Goal: Communication & Community: Ask a question

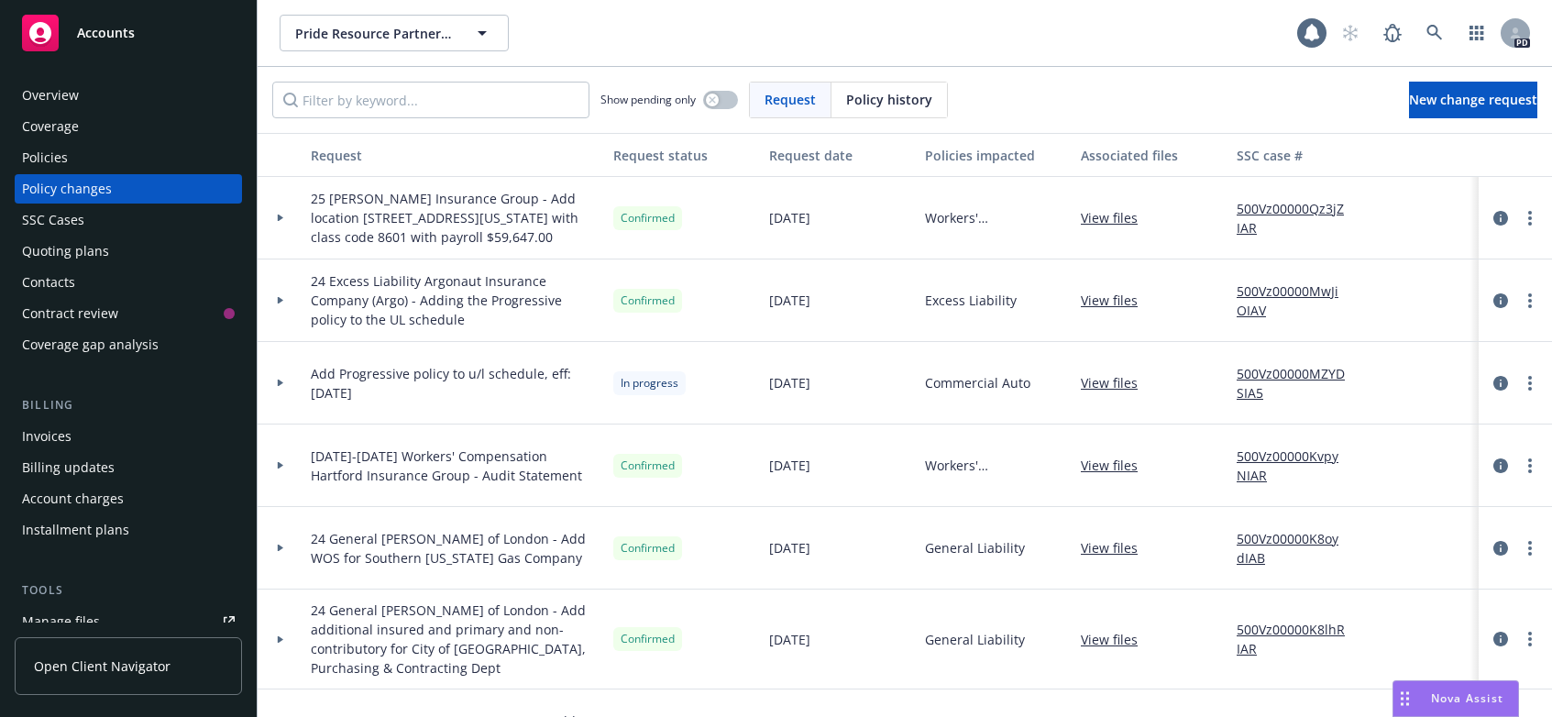
click at [47, 155] on div "Policies" at bounding box center [45, 157] width 46 height 29
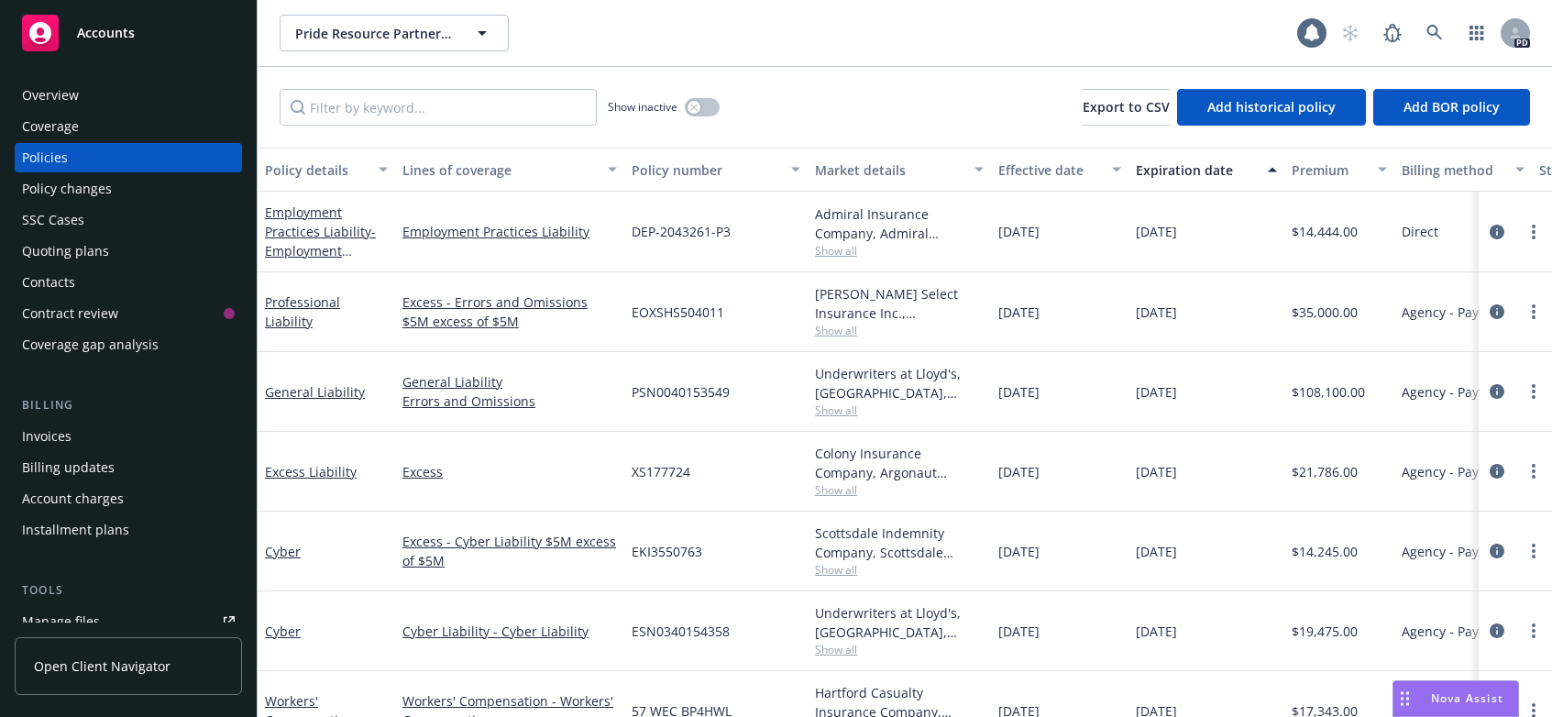
click at [1431, 694] on span "Nova Assist" at bounding box center [1467, 698] width 72 height 16
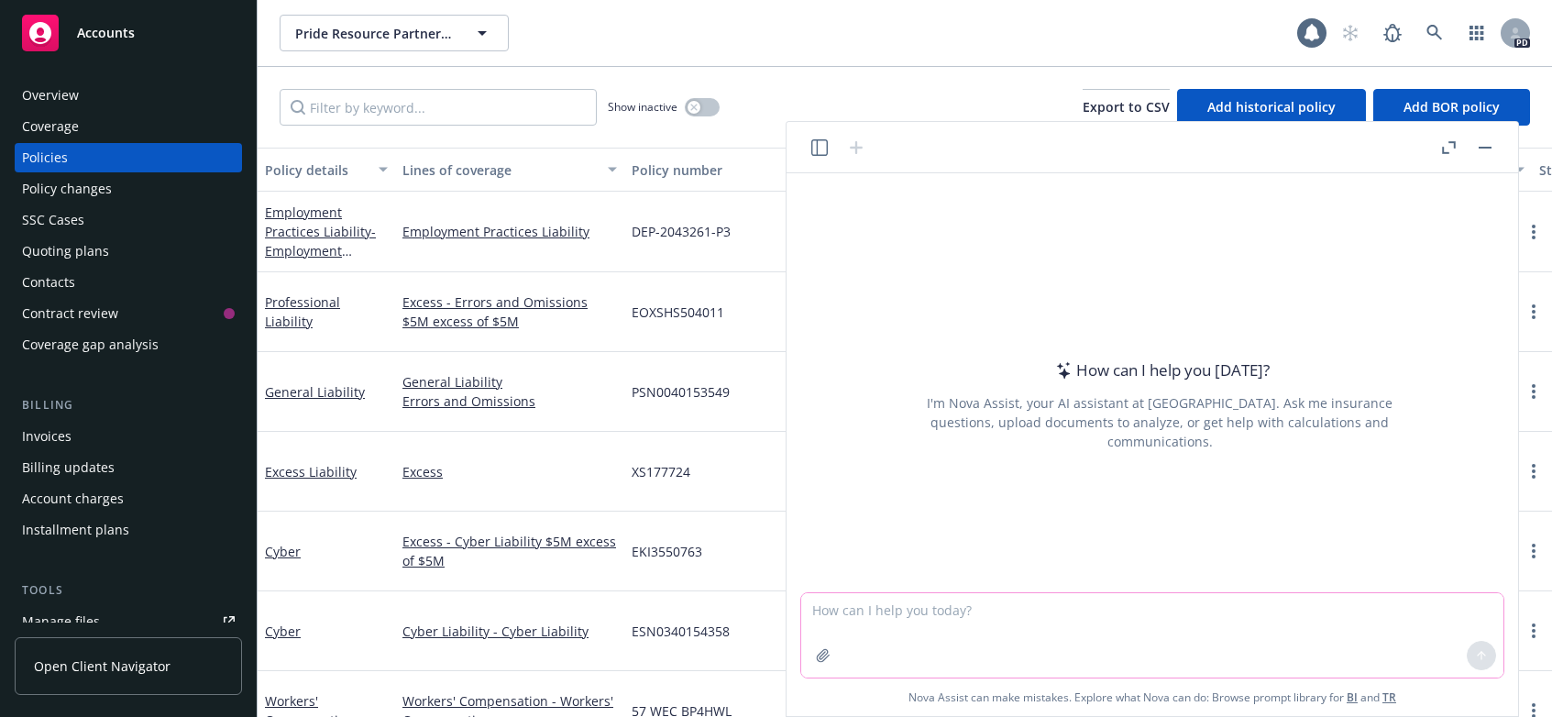
click at [861, 609] on textarea at bounding box center [1152, 635] width 702 height 84
click at [891, 627] on textarea at bounding box center [1152, 635] width 702 height 84
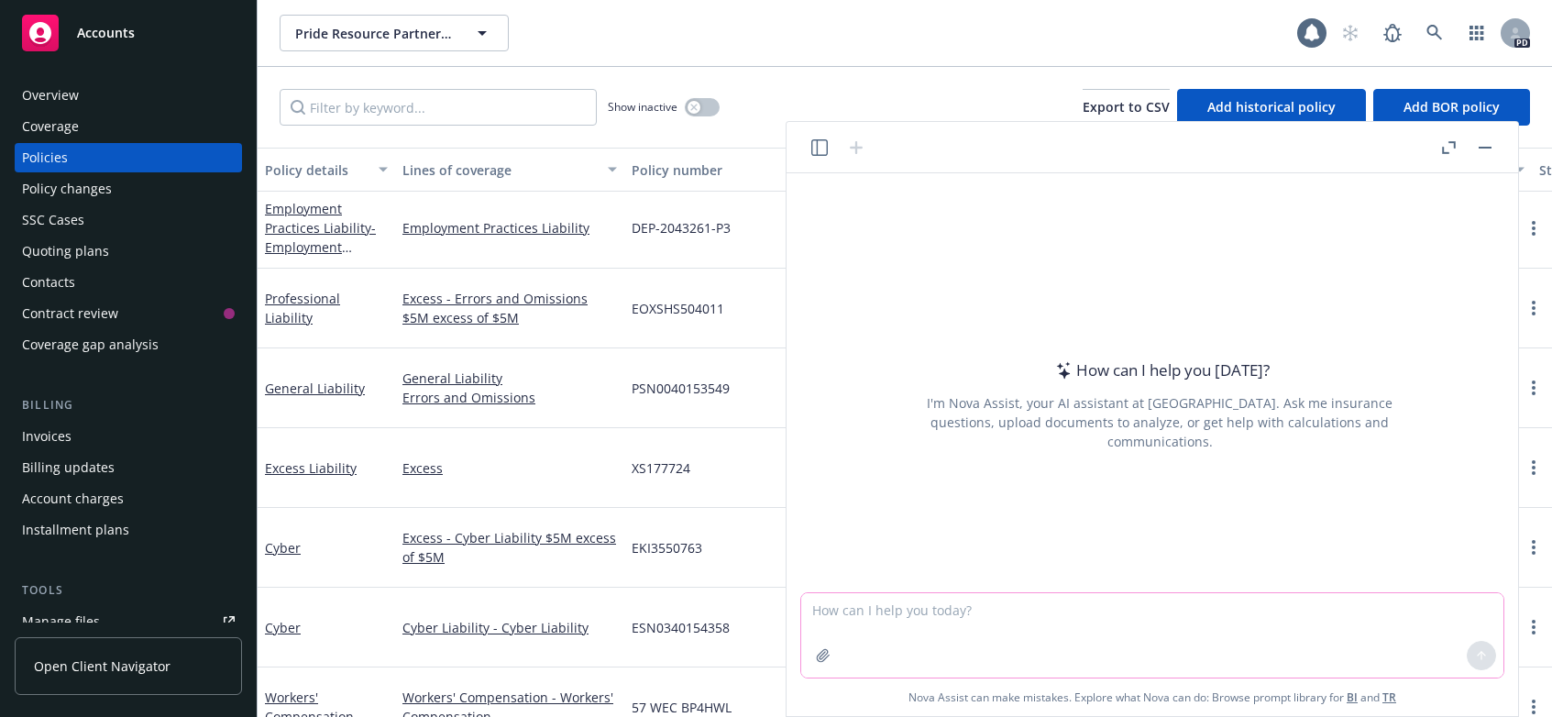
click at [890, 650] on textarea at bounding box center [1152, 635] width 702 height 84
click at [899, 642] on textarea at bounding box center [1152, 635] width 702 height 84
click at [821, 656] on icon "button" at bounding box center [823, 655] width 15 height 15
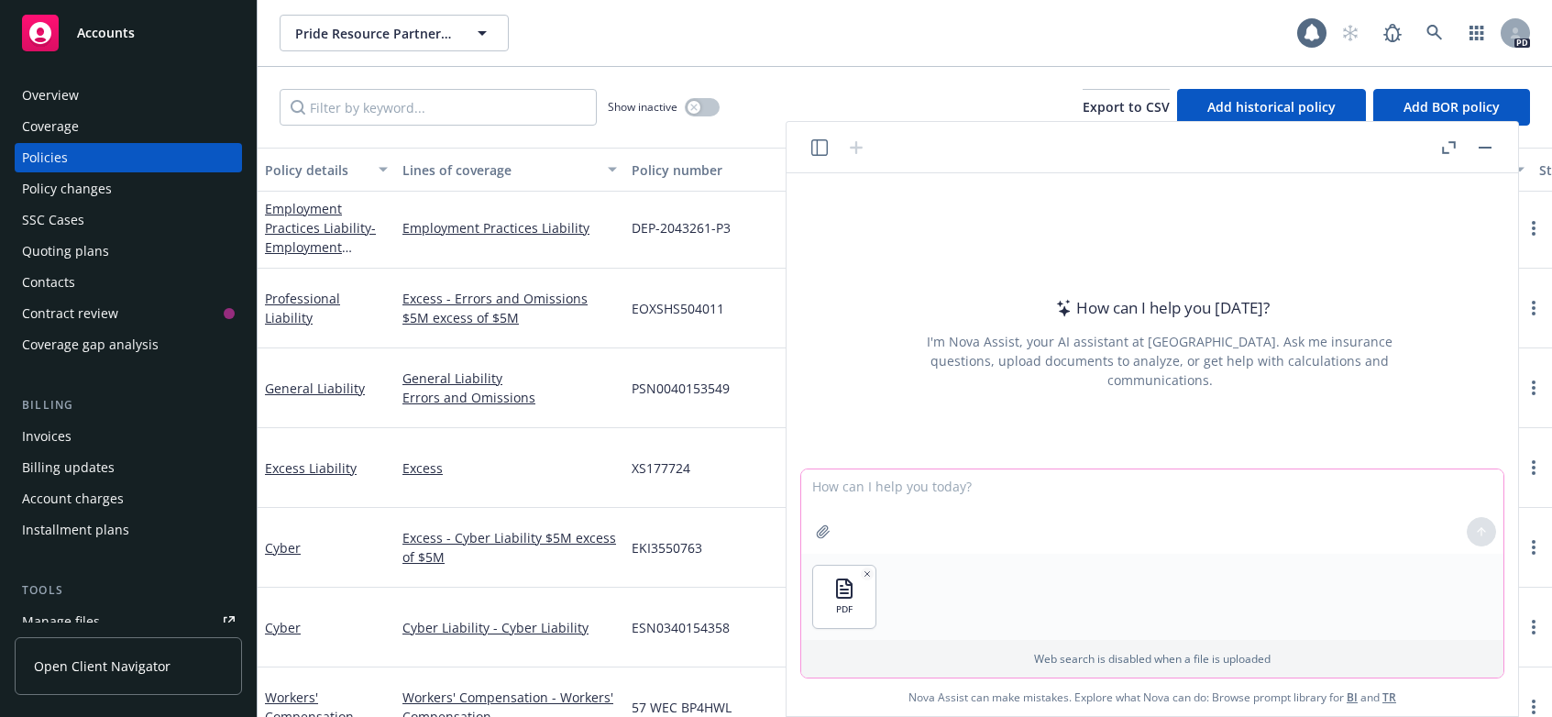
click at [876, 487] on textarea at bounding box center [1152, 511] width 702 height 84
type textarea "Can you advise if this is on replacement cost"
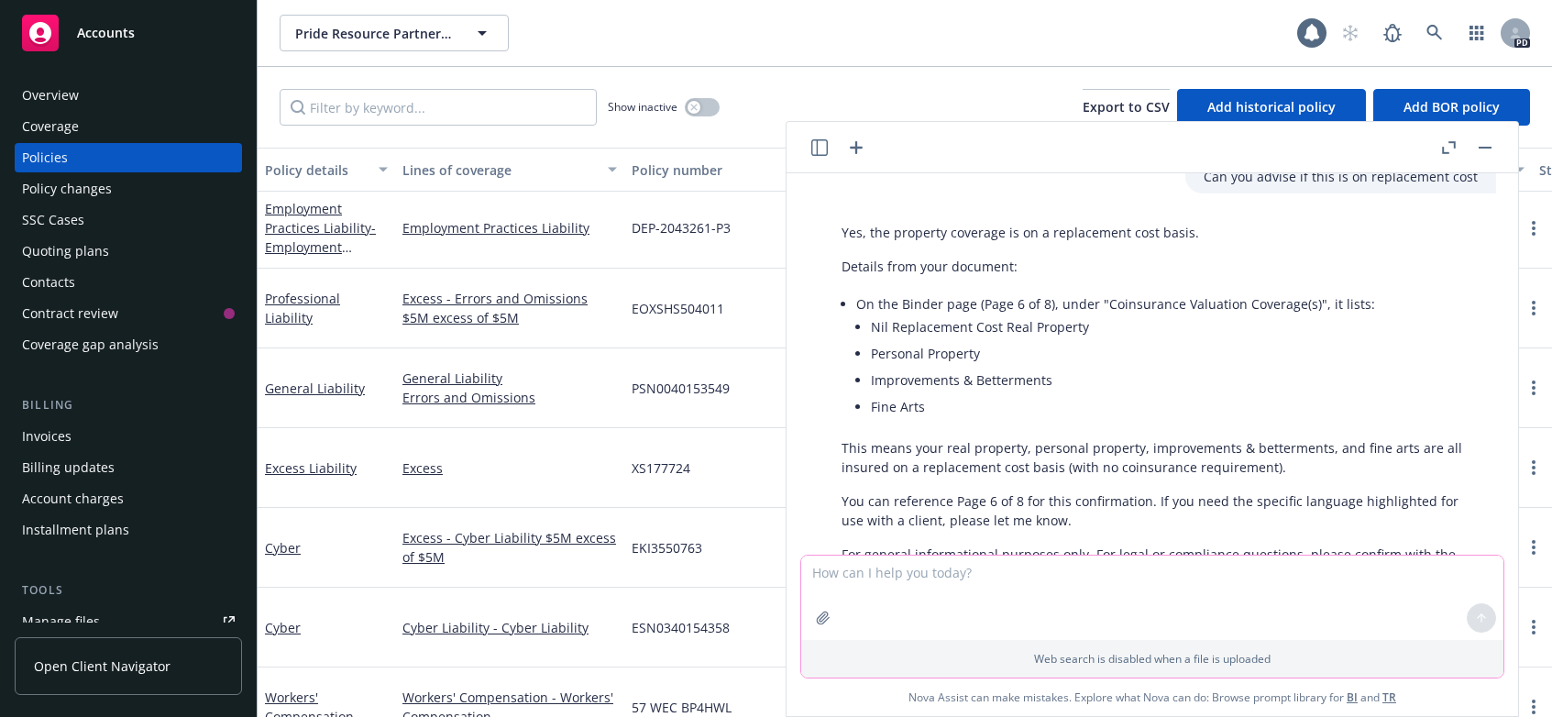
scroll to position [169, 0]
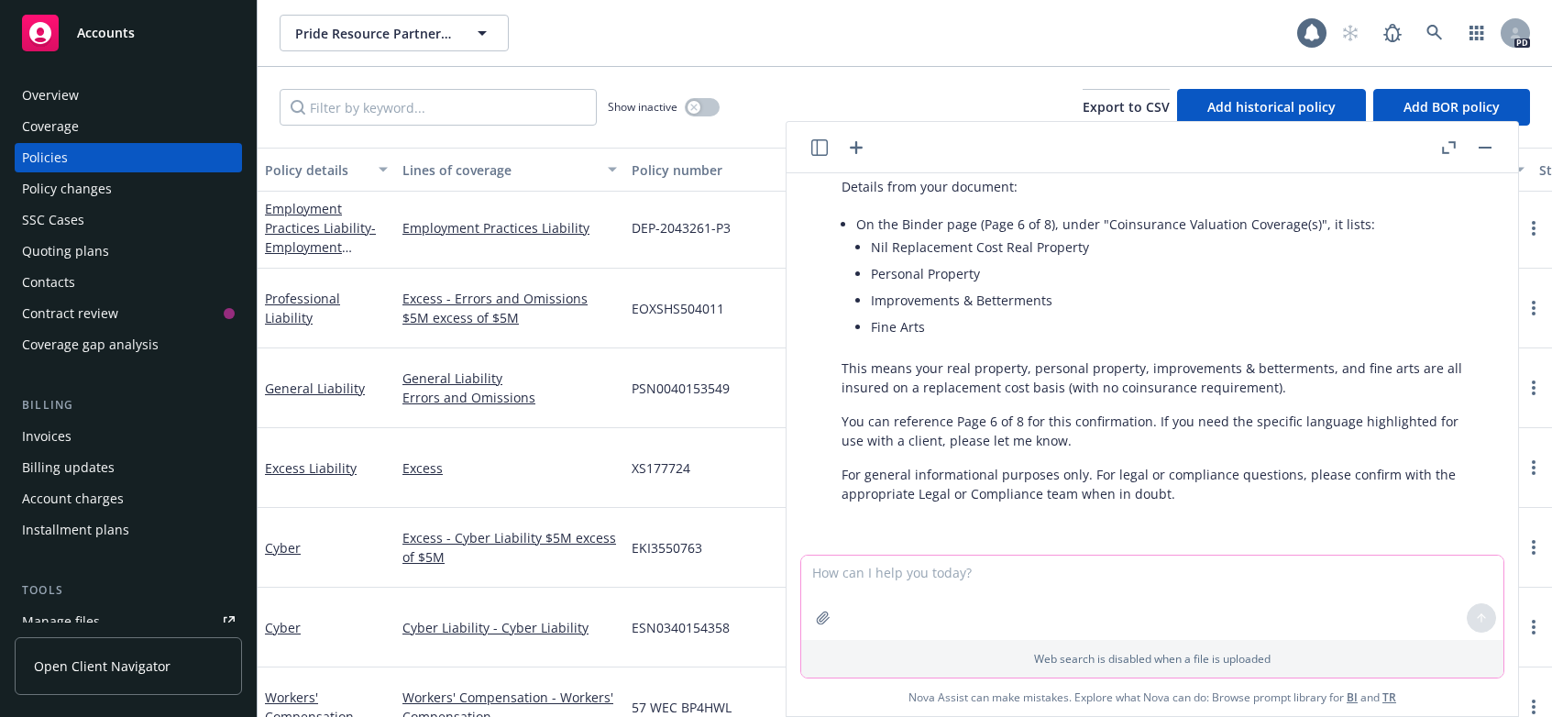
click at [911, 595] on textarea at bounding box center [1152, 598] width 702 height 84
click at [920, 585] on textarea at bounding box center [1152, 598] width 702 height 84
click at [919, 608] on textarea at bounding box center [1152, 598] width 702 height 84
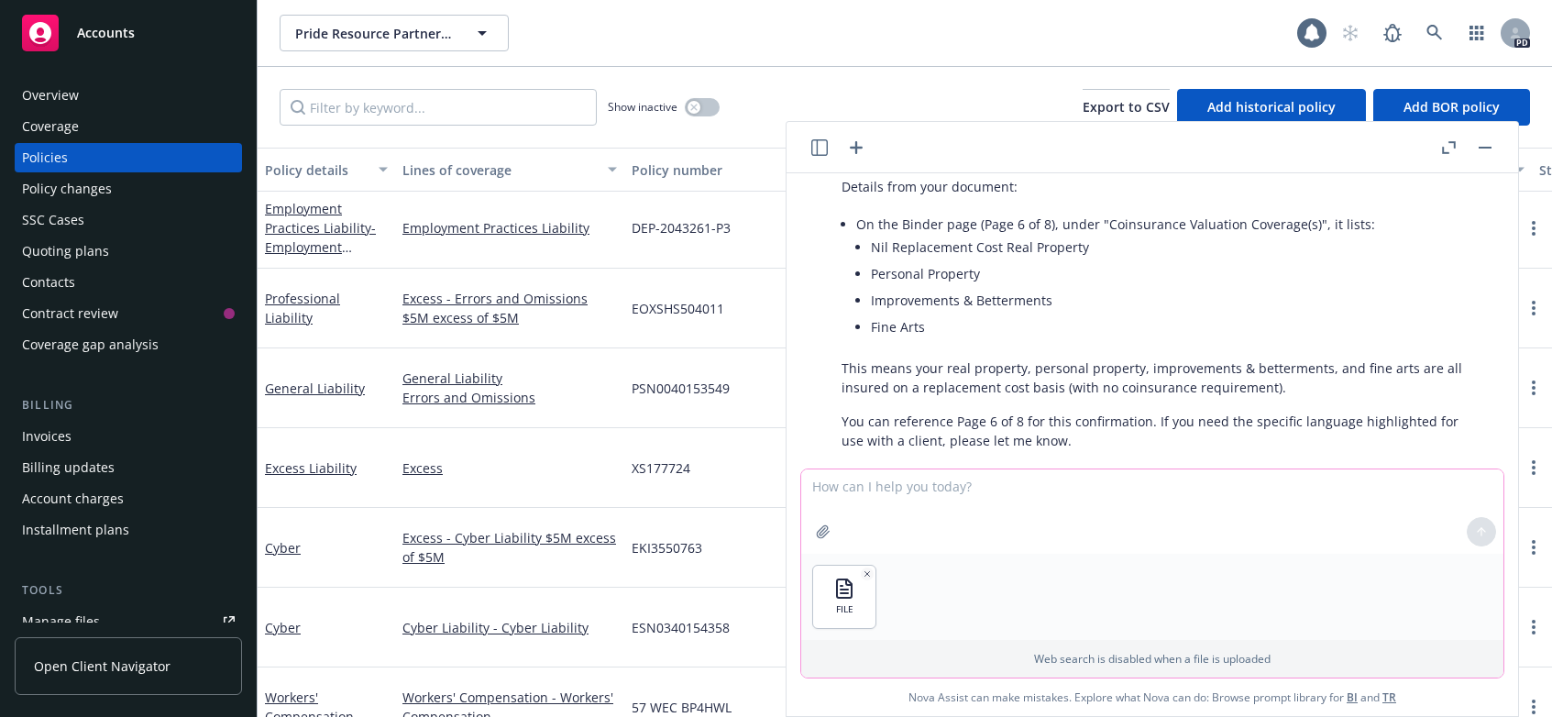
click at [858, 489] on textarea at bounding box center [1152, 511] width 702 height 84
drag, startPoint x: 1071, startPoint y: 517, endPoint x: 1060, endPoint y: 496, distance: 23.8
click at [1071, 517] on textarea "can you advise why my total in not equaling correctly" at bounding box center [1152, 511] width 702 height 84
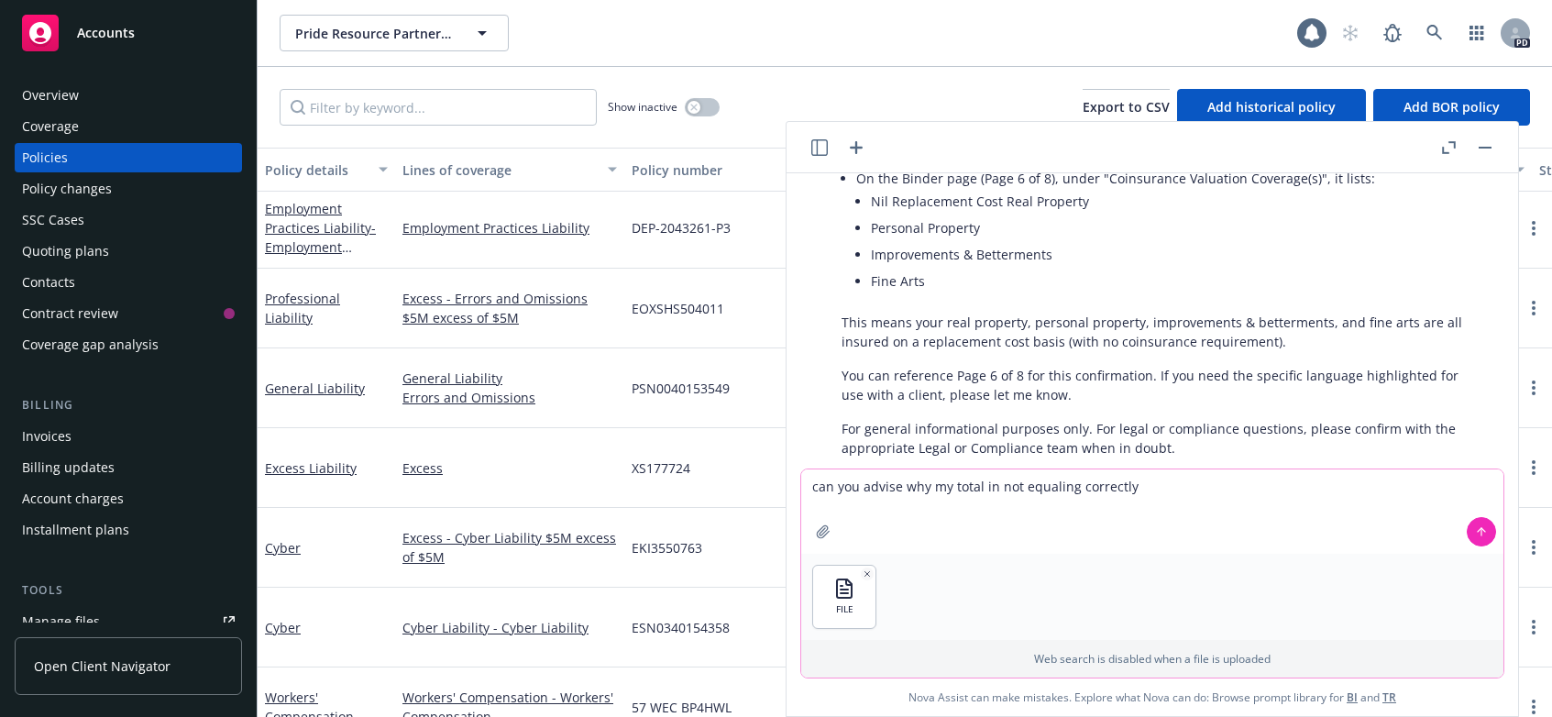
scroll to position [255, 0]
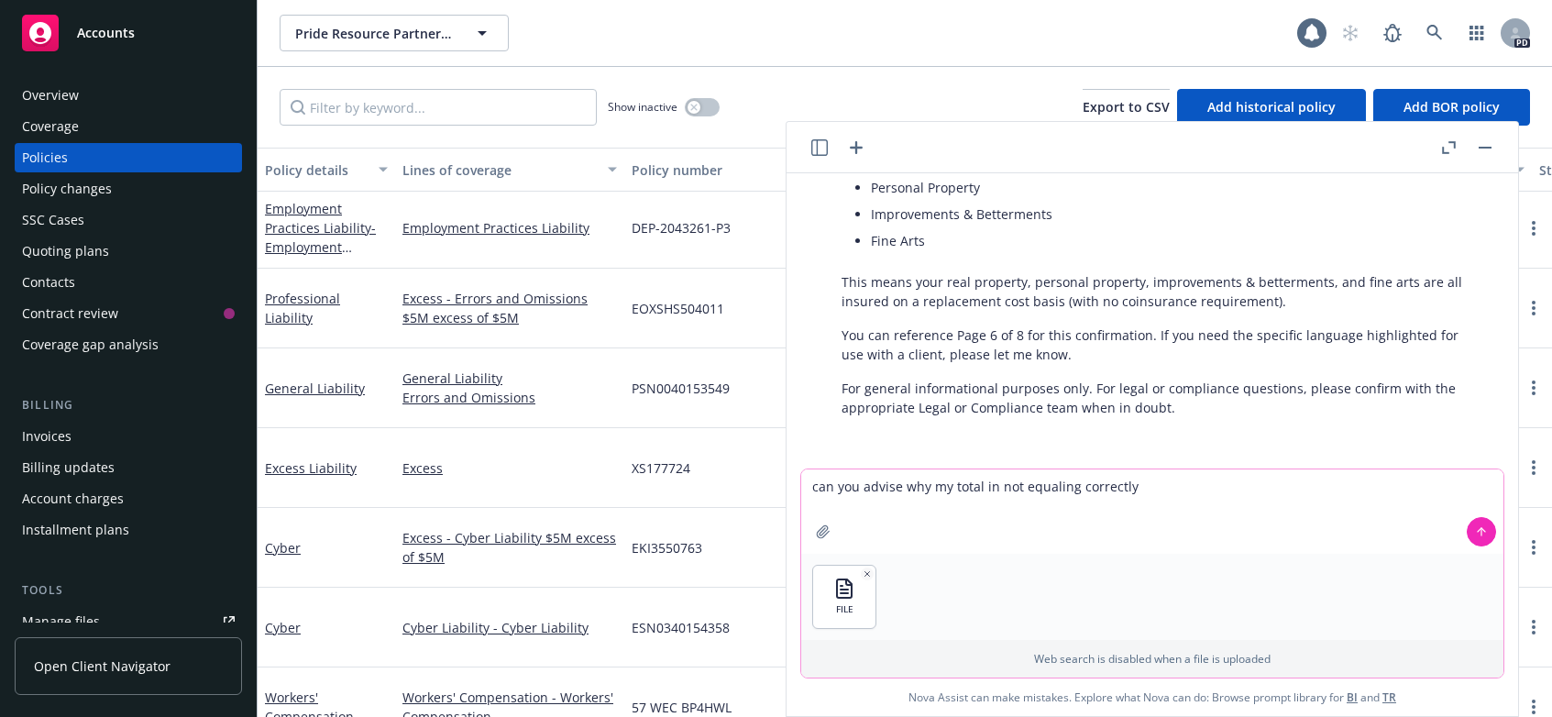
drag, startPoint x: 980, startPoint y: 488, endPoint x: 1002, endPoint y: 488, distance: 22.0
click at [981, 488] on textarea "can you advise why my total in not equaling correctly" at bounding box center [1152, 511] width 702 height 84
click at [1108, 491] on textarea "can you advise why my total(AH30) is in not equaling correctly" at bounding box center [1152, 511] width 702 height 84
click at [1191, 491] on textarea "can you advise why my total(AH30) is in not equaling correctly" at bounding box center [1152, 511] width 702 height 84
type textarea "can you advise why my total(AH30) is in not equaling correct total shown in AH32"
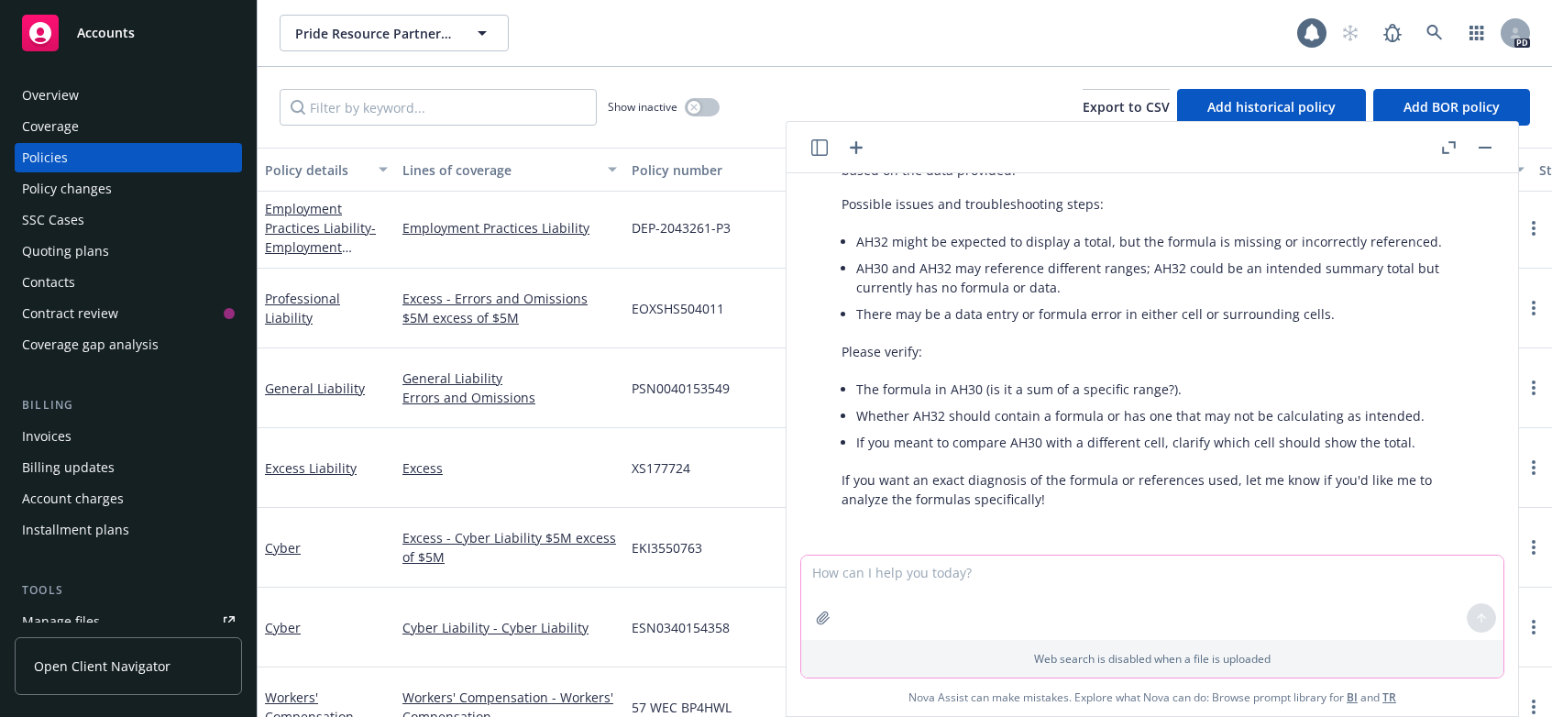
scroll to position [791, 0]
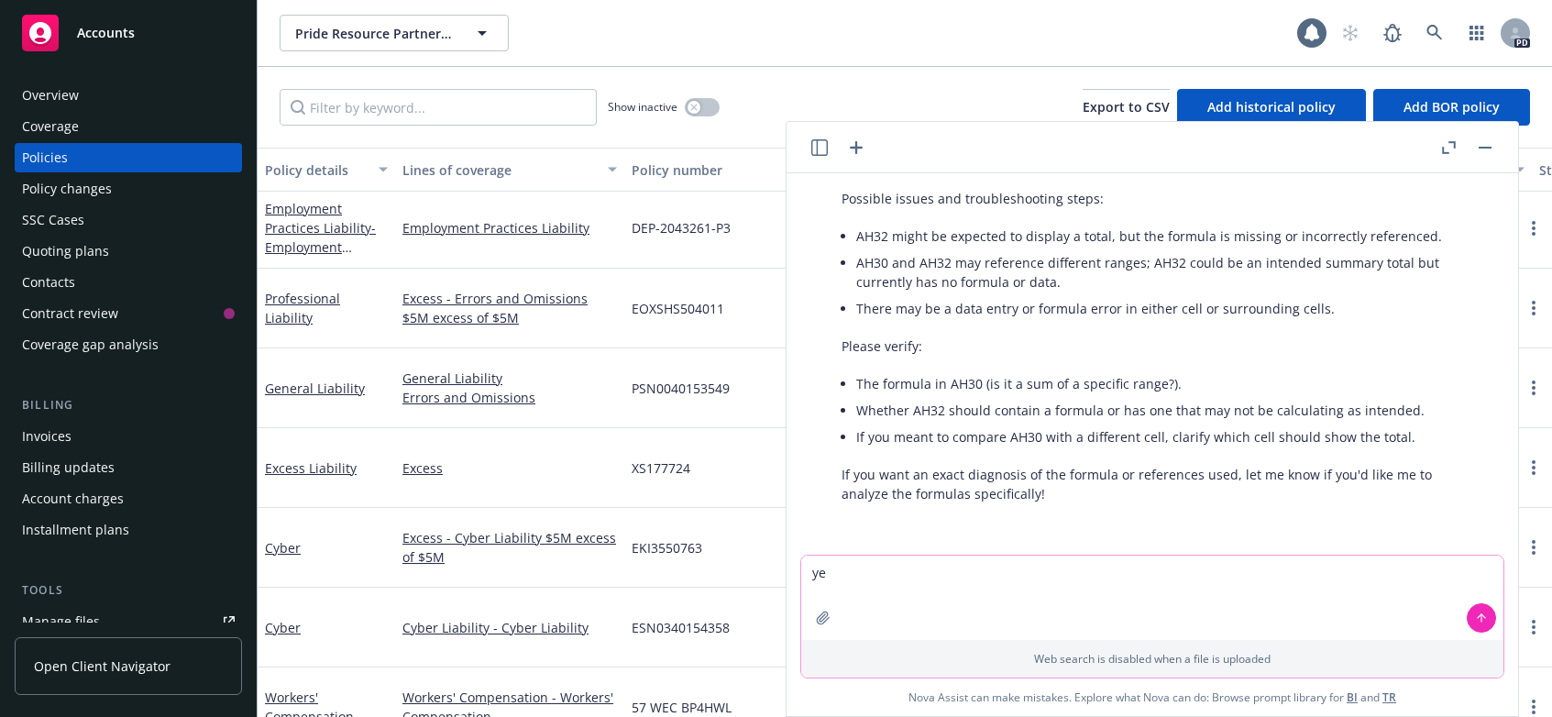
type textarea "y"
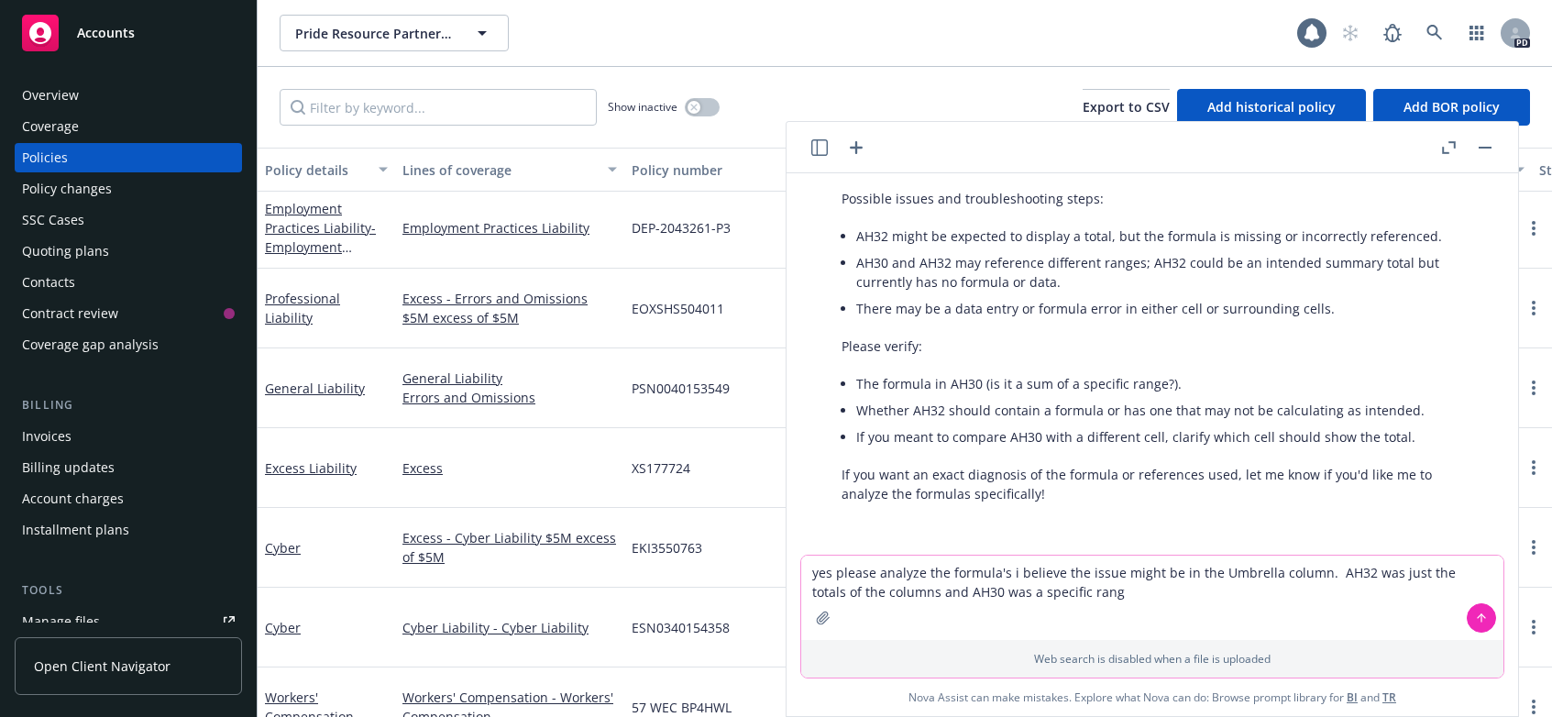
type textarea "yes please analyze the formula's i believe the issue might be in the Umbrella c…"
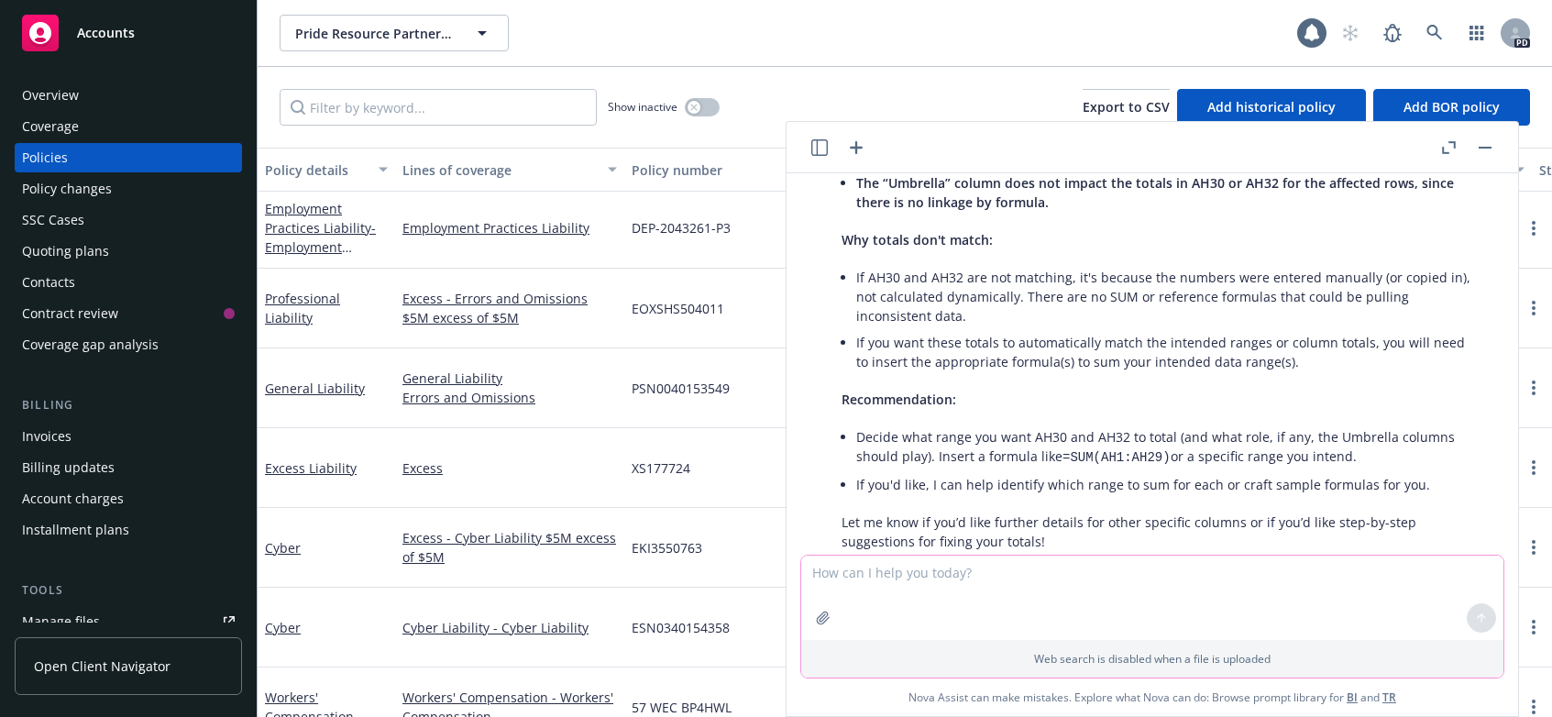
scroll to position [1527, 0]
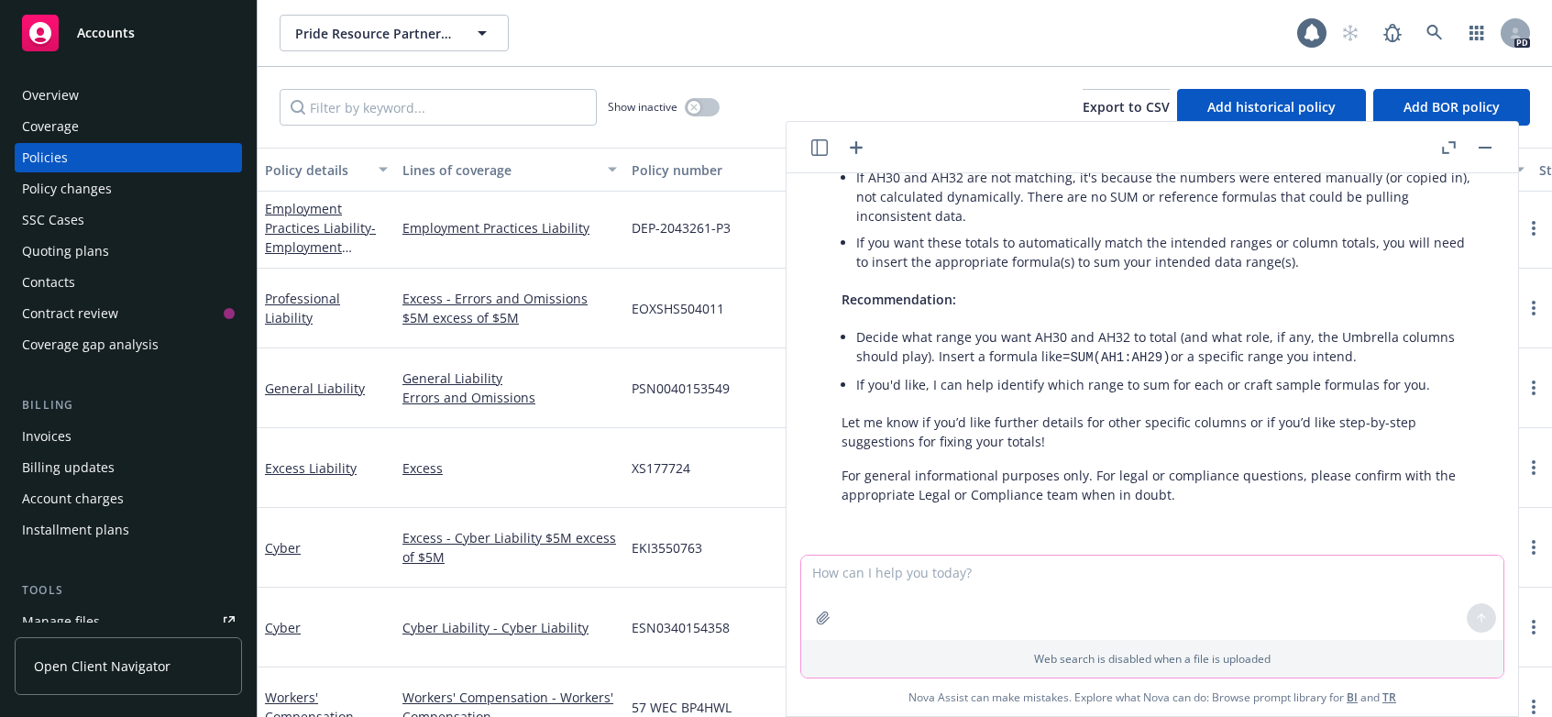
click at [832, 571] on textarea at bounding box center [1152, 598] width 702 height 84
click at [816, 573] on textarea at bounding box center [1152, 598] width 702 height 84
click at [923, 18] on div "Pride Resource Partners LLC Pride Resource Partners LLC" at bounding box center [789, 33] width 1018 height 37
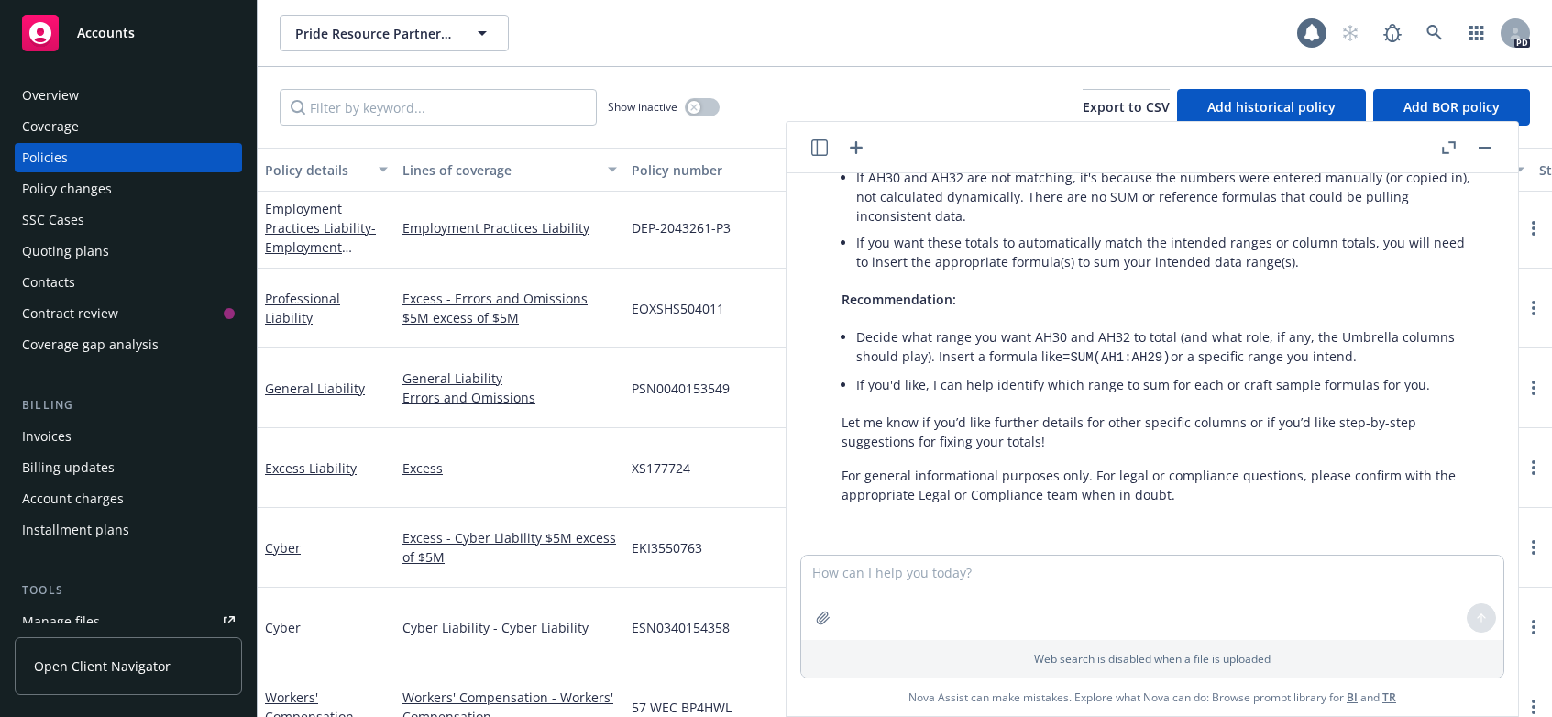
click at [937, 24] on div "Pride Resource Partners LLC Pride Resource Partners LLC" at bounding box center [789, 33] width 1018 height 37
click at [1495, 143] on button "button" at bounding box center [1485, 148] width 22 height 22
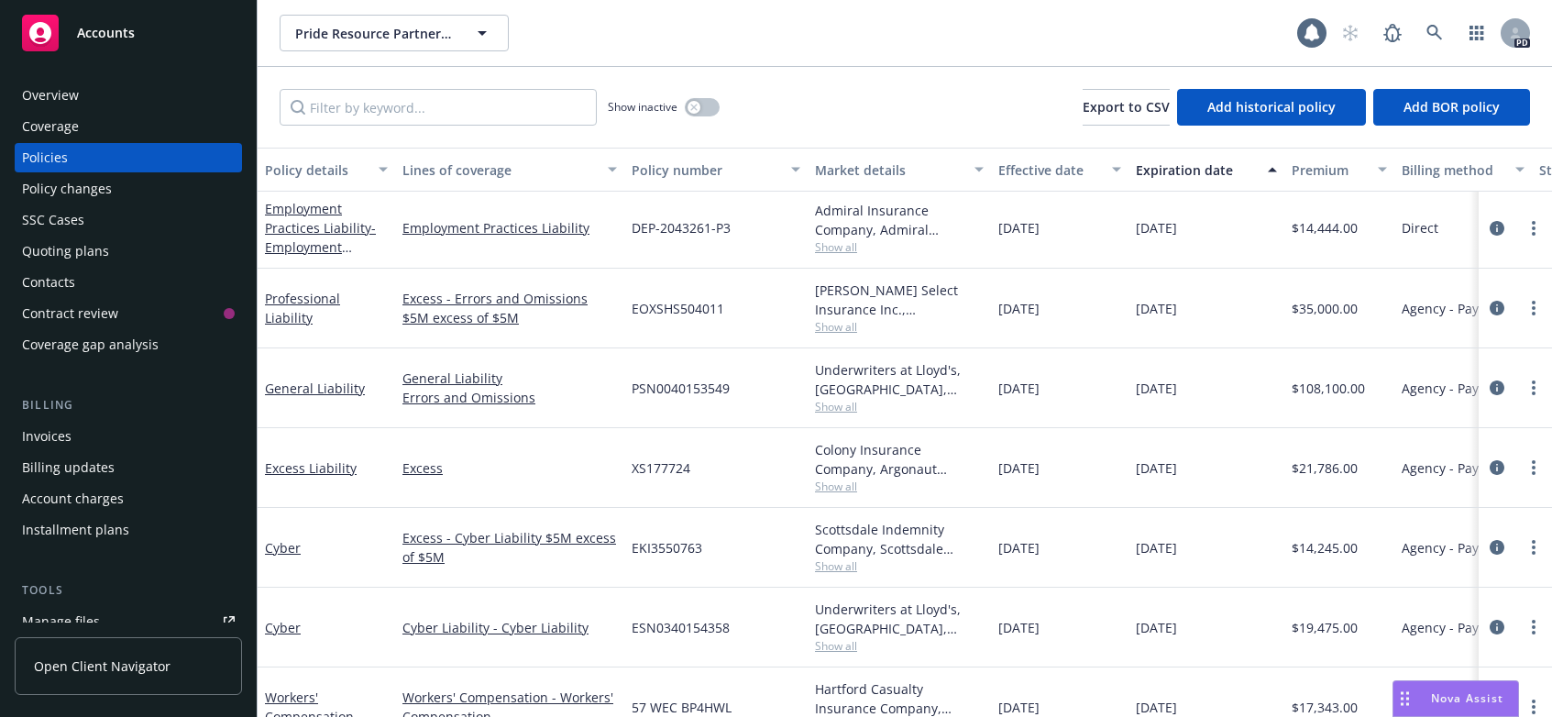
click at [884, 23] on div "Pride Resource Partners LLC Pride Resource Partners LLC" at bounding box center [789, 33] width 1018 height 37
click at [104, 33] on span "Accounts" at bounding box center [106, 33] width 58 height 15
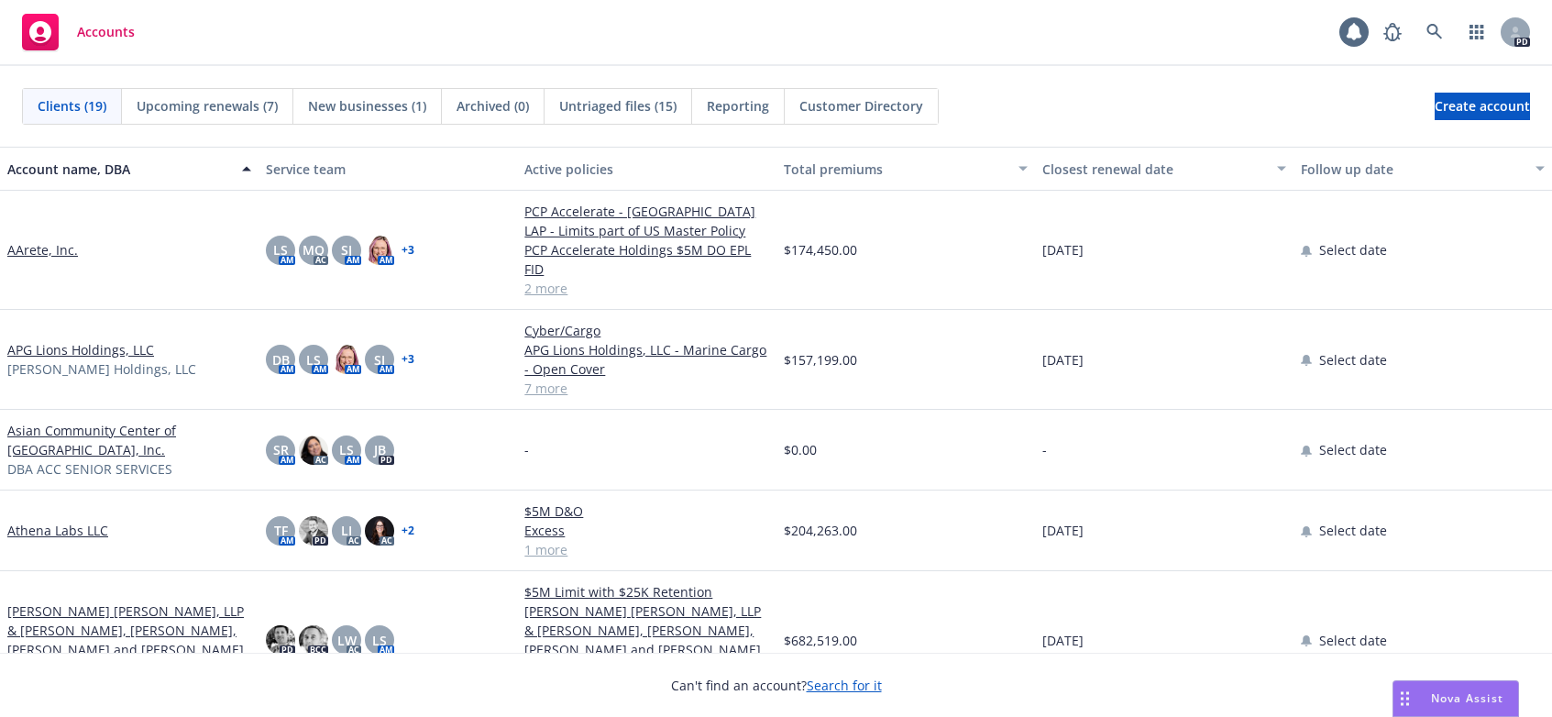
click at [1434, 698] on span "Nova Assist" at bounding box center [1467, 698] width 72 height 16
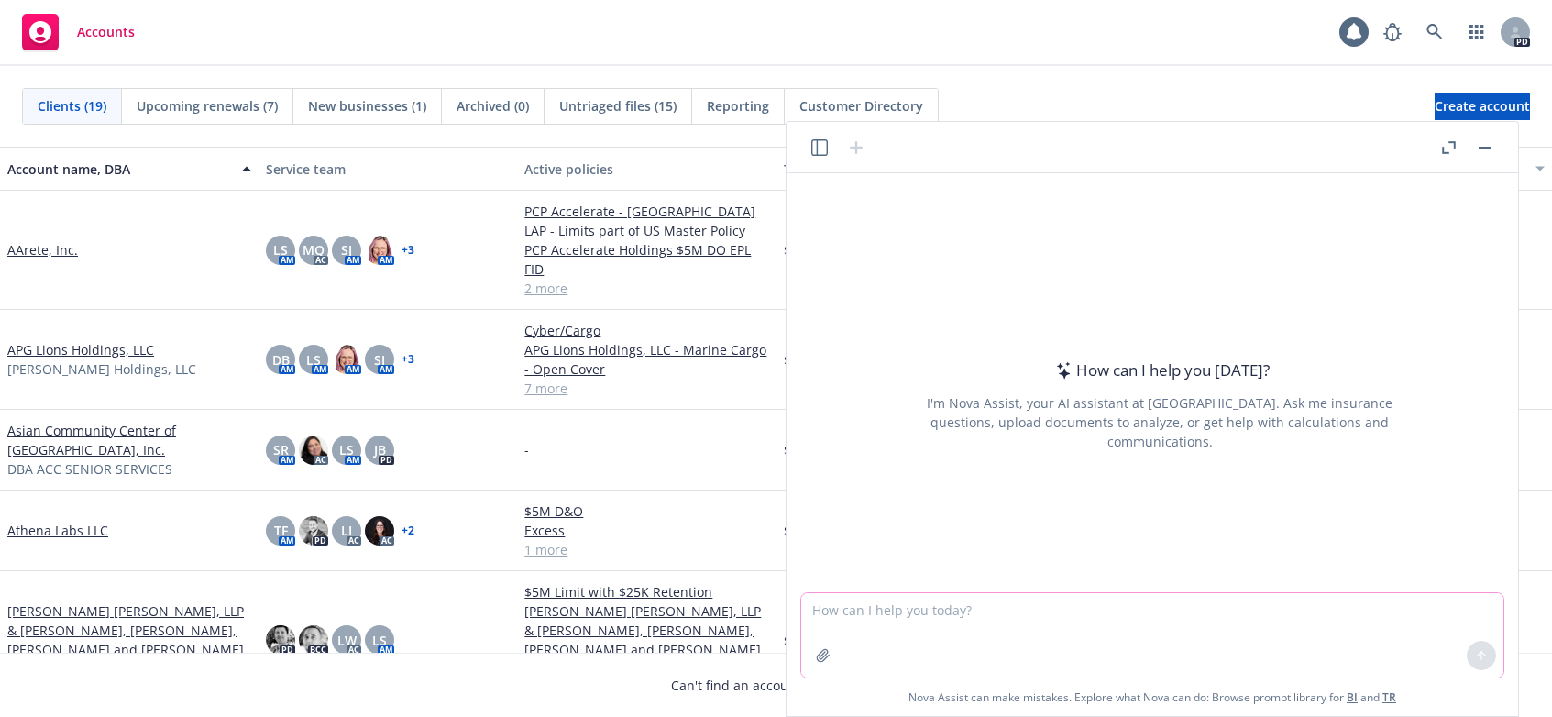
click at [842, 616] on textarea at bounding box center [1152, 635] width 702 height 84
type textarea "Can you give me better wording:"
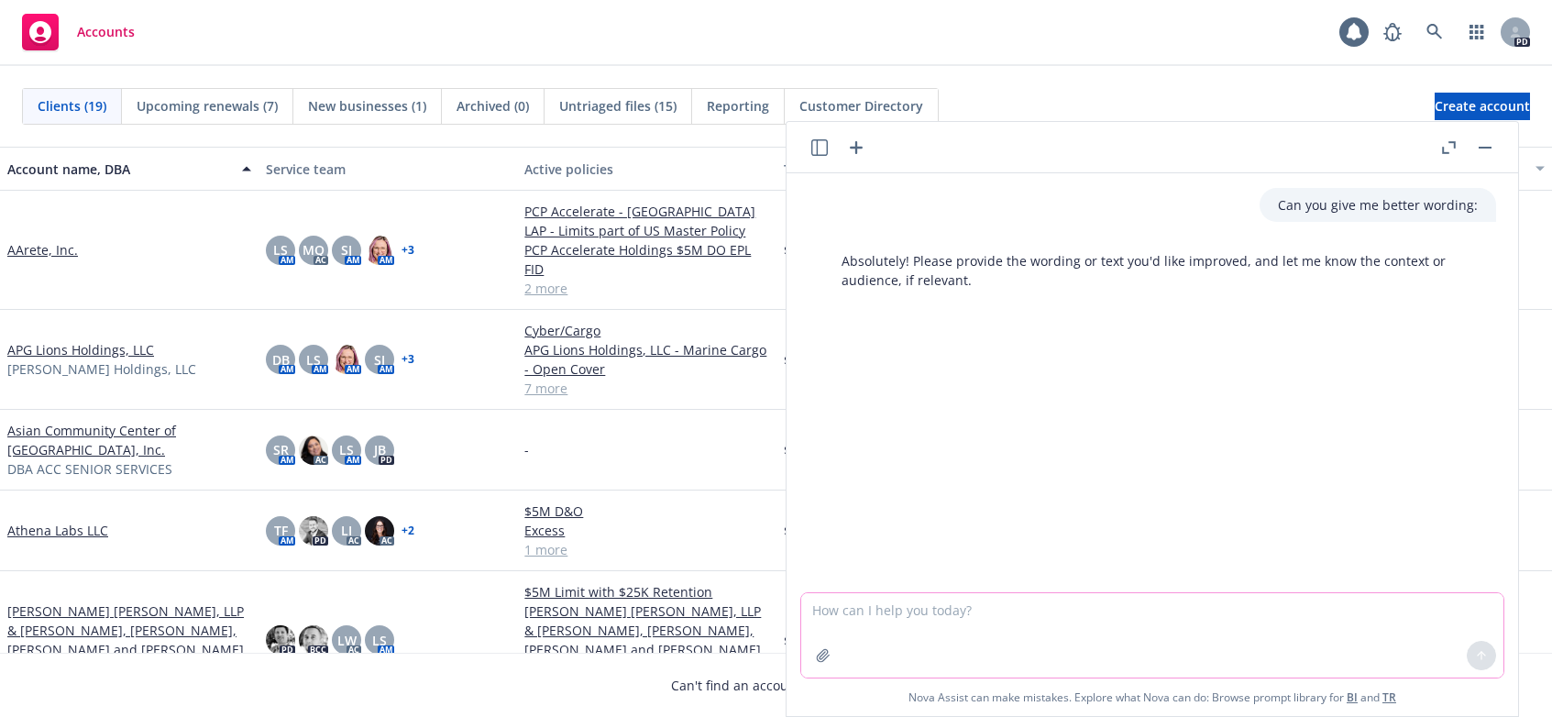
click at [823, 609] on textarea at bounding box center [1152, 635] width 702 height 84
paste textarea "Attached is the Auto ID card that can be used for now, please note this ID card…"
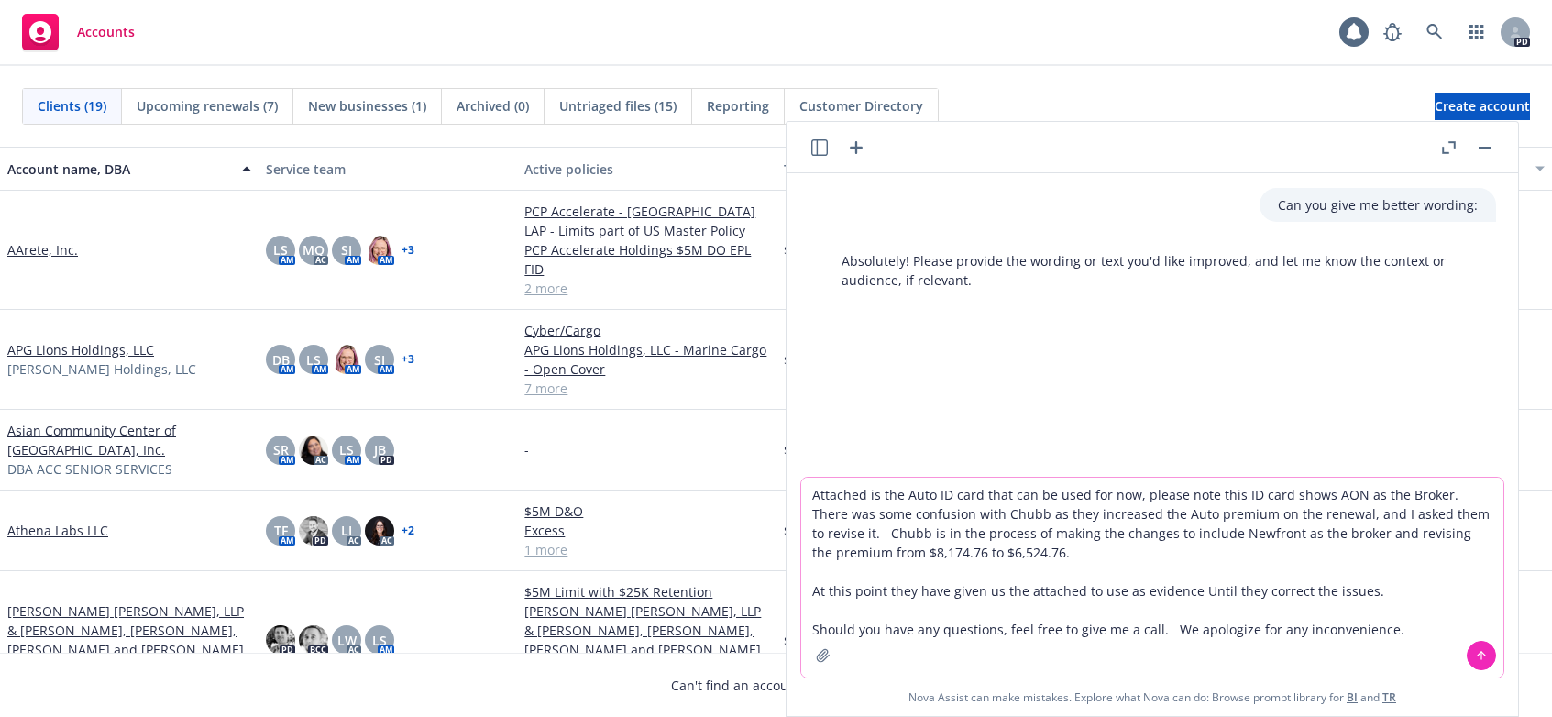
type textarea "Attached is the Auto ID card that can be used for now, please note this ID card…"
click at [1482, 656] on icon at bounding box center [1482, 655] width 0 height 7
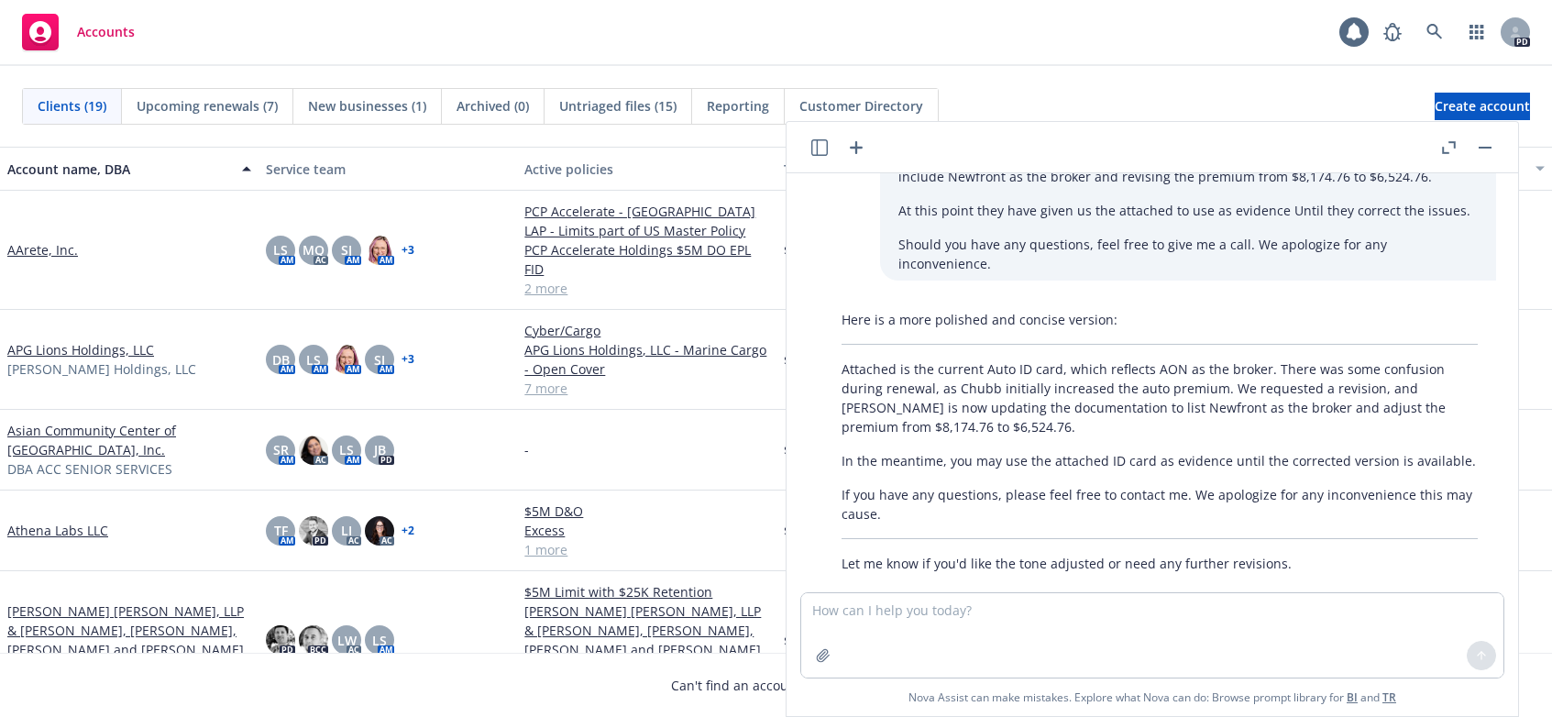
scroll to position [230, 0]
